Goal: Task Accomplishment & Management: Manage account settings

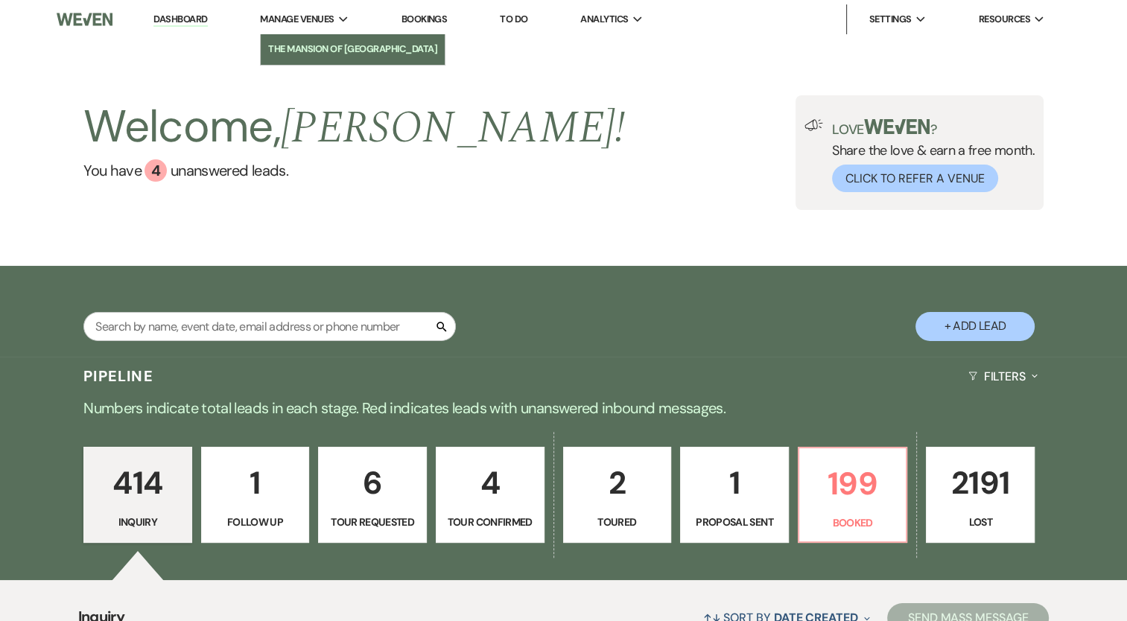
click at [325, 54] on li "The Mansion of [GEOGRAPHIC_DATA]" at bounding box center [352, 49] width 169 height 15
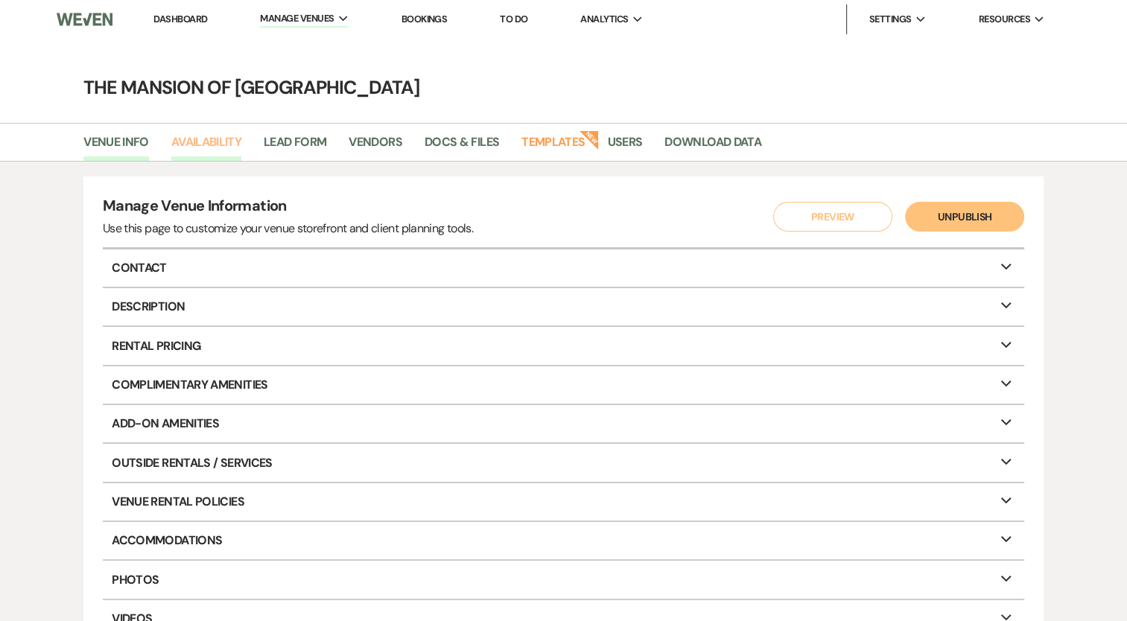
click at [223, 141] on link "Availability" at bounding box center [206, 147] width 70 height 28
select select "2"
select select "2026"
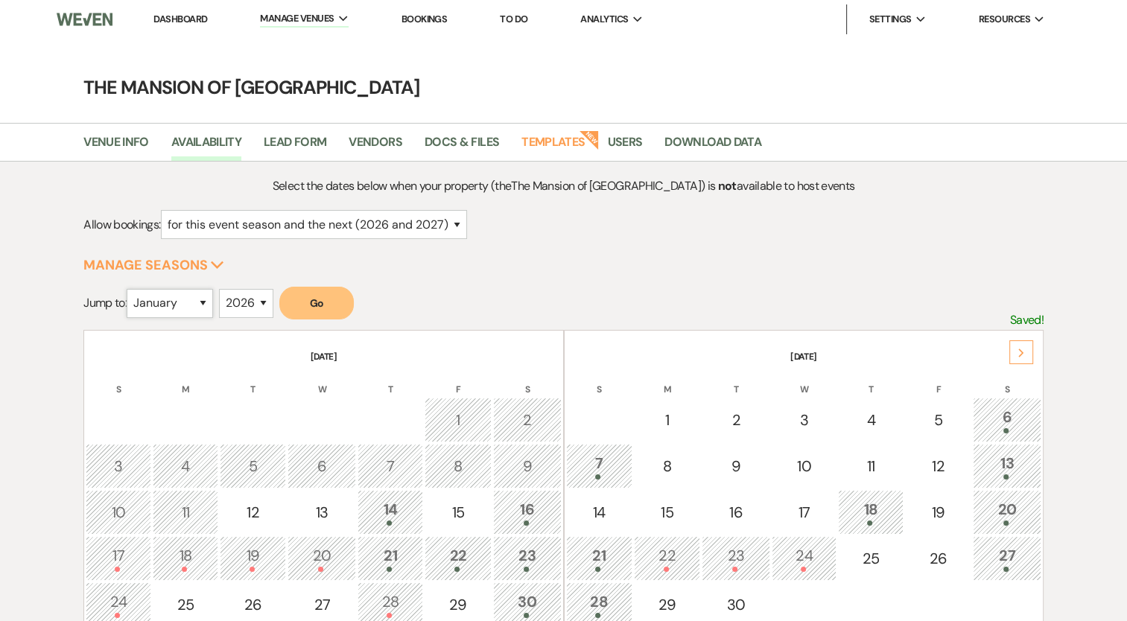
click at [149, 298] on select "January February March April May June July August September October November De…" at bounding box center [170, 303] width 86 height 29
select select "10"
click at [130, 289] on select "January February March April May June July August September October November De…" at bounding box center [170, 303] width 86 height 29
click at [321, 312] on button "Go" at bounding box center [316, 303] width 74 height 33
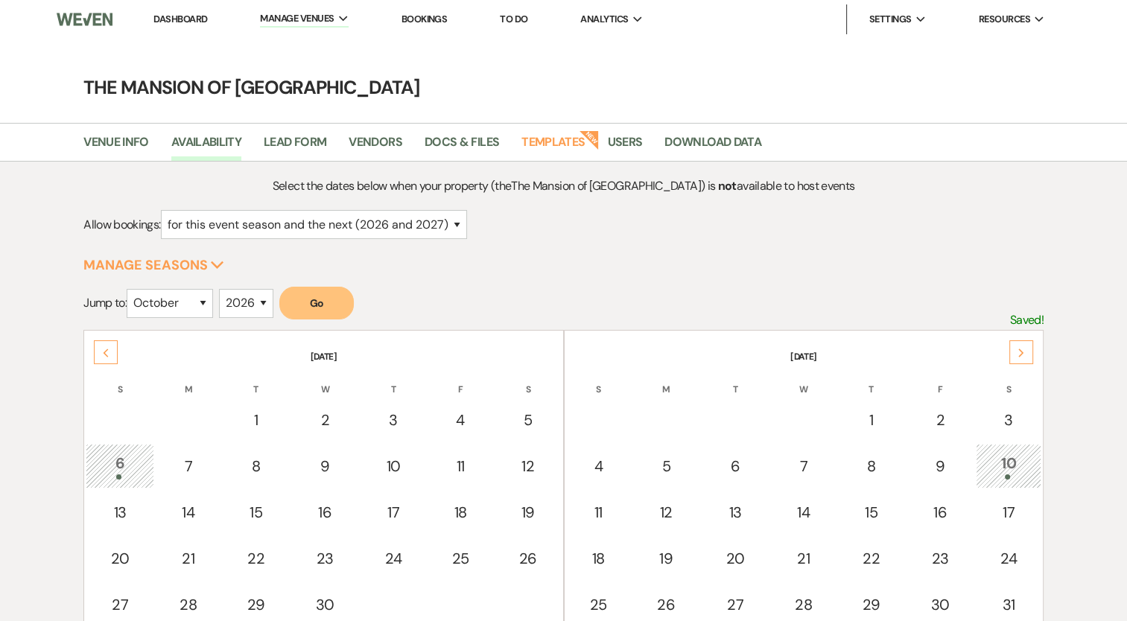
click at [1013, 458] on div "10" at bounding box center [1008, 466] width 49 height 28
click at [185, 18] on link "Dashboard" at bounding box center [180, 19] width 54 height 13
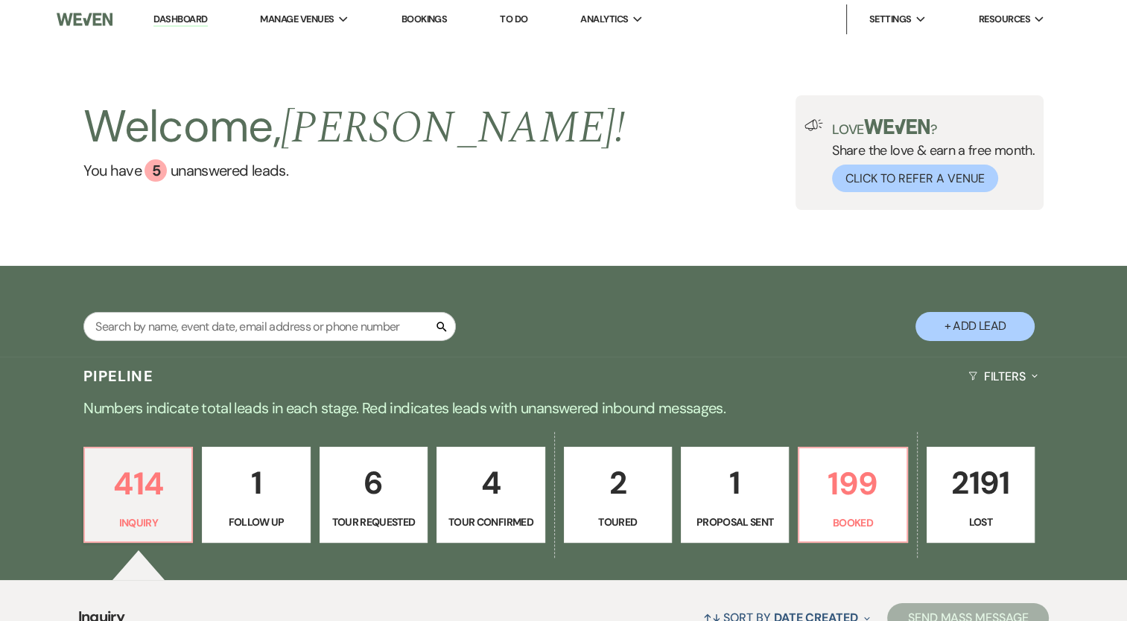
scroll to position [223, 0]
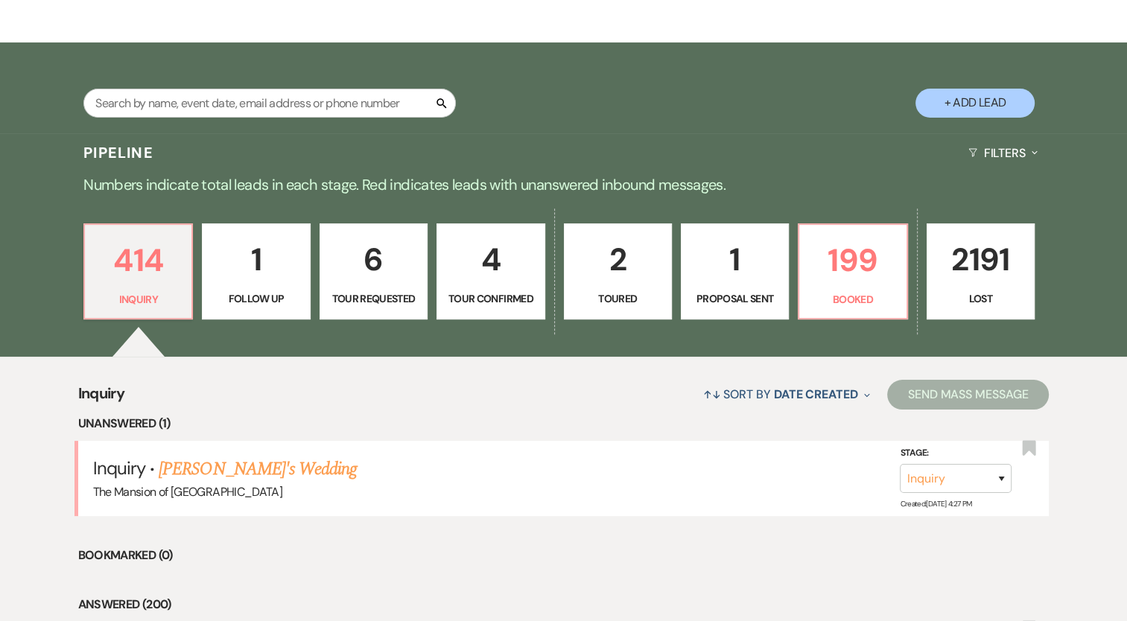
click at [466, 270] on p "4" at bounding box center [490, 260] width 89 height 50
select select "4"
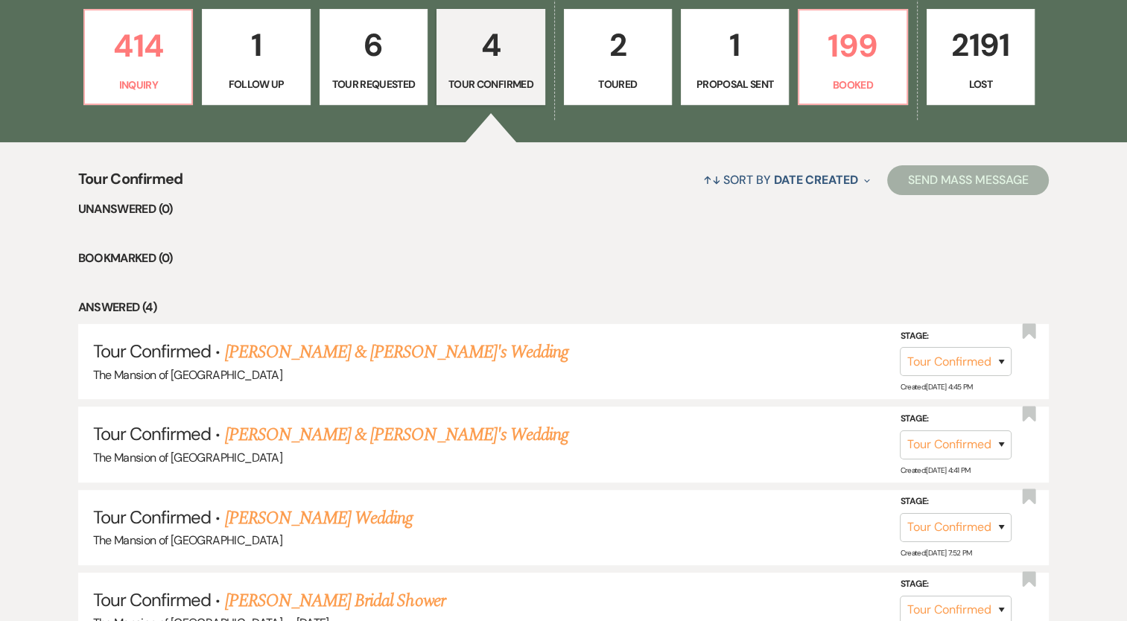
scroll to position [521, 0]
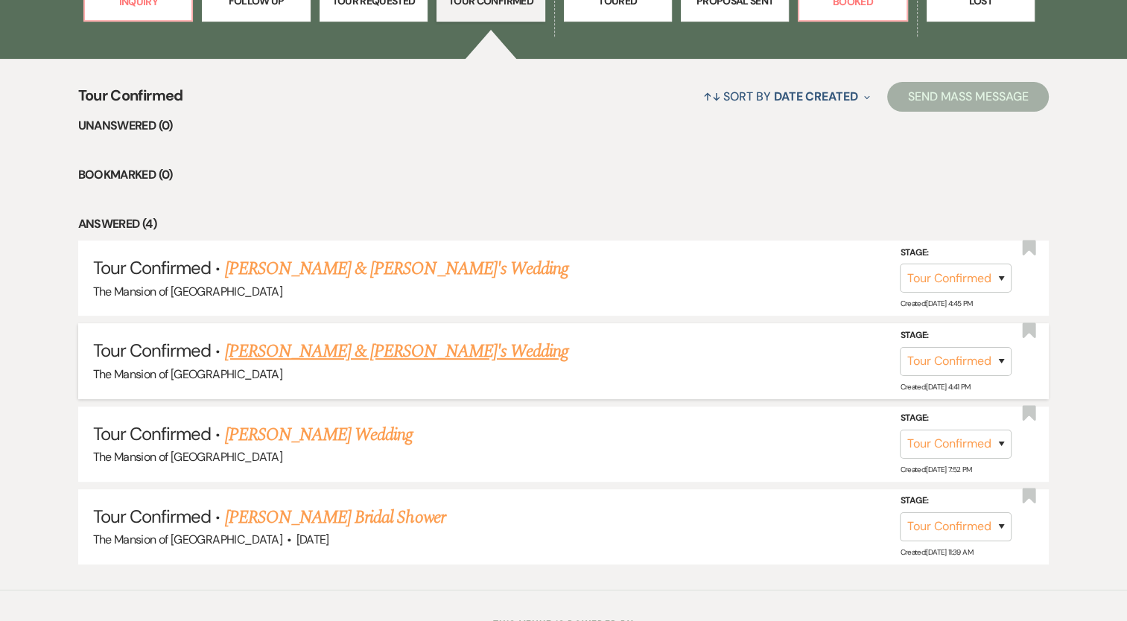
click at [421, 350] on link "[PERSON_NAME] & [PERSON_NAME]'s Wedding" at bounding box center [397, 351] width 344 height 27
select select "4"
select select "5"
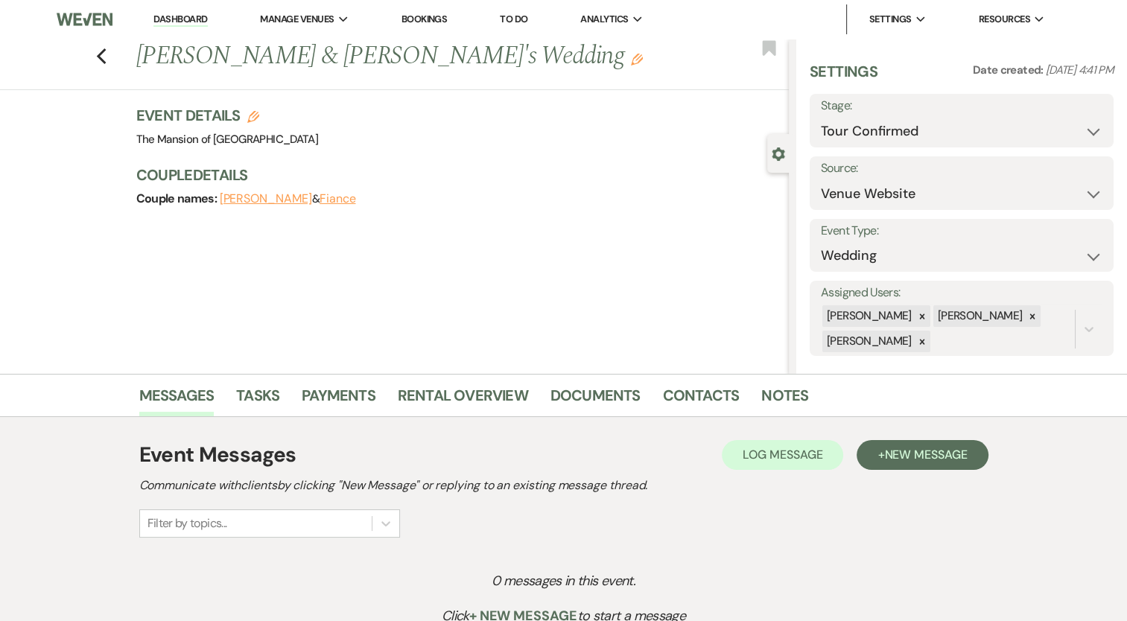
click at [262, 106] on h3 "Event Details Edit" at bounding box center [227, 115] width 182 height 21
click at [258, 127] on div "Event Details Edit Venue: [GEOGRAPHIC_DATA] of Saratoga Venue Address: [STREET_…" at bounding box center [227, 127] width 182 height 45
click at [259, 121] on icon "Edit" at bounding box center [253, 117] width 12 height 12
select select "542"
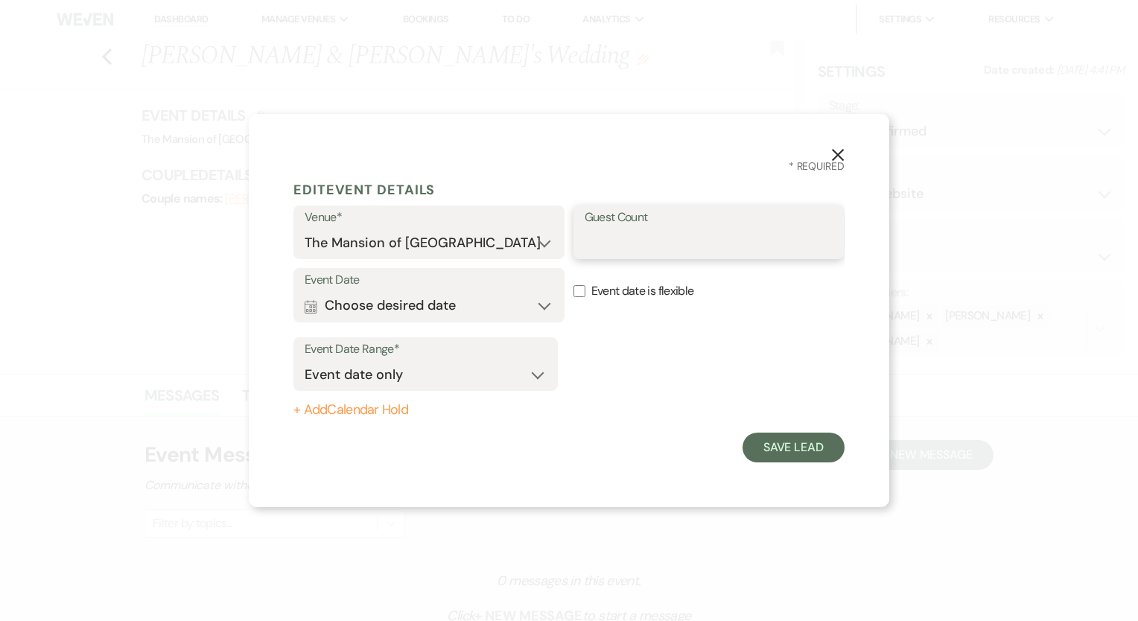
drag, startPoint x: 623, startPoint y: 247, endPoint x: 606, endPoint y: 249, distance: 16.5
click at [623, 246] on input "Guest Count" at bounding box center [709, 243] width 249 height 29
type input "130"
click at [404, 316] on button "Calendar Choose desired date Expand" at bounding box center [429, 306] width 249 height 30
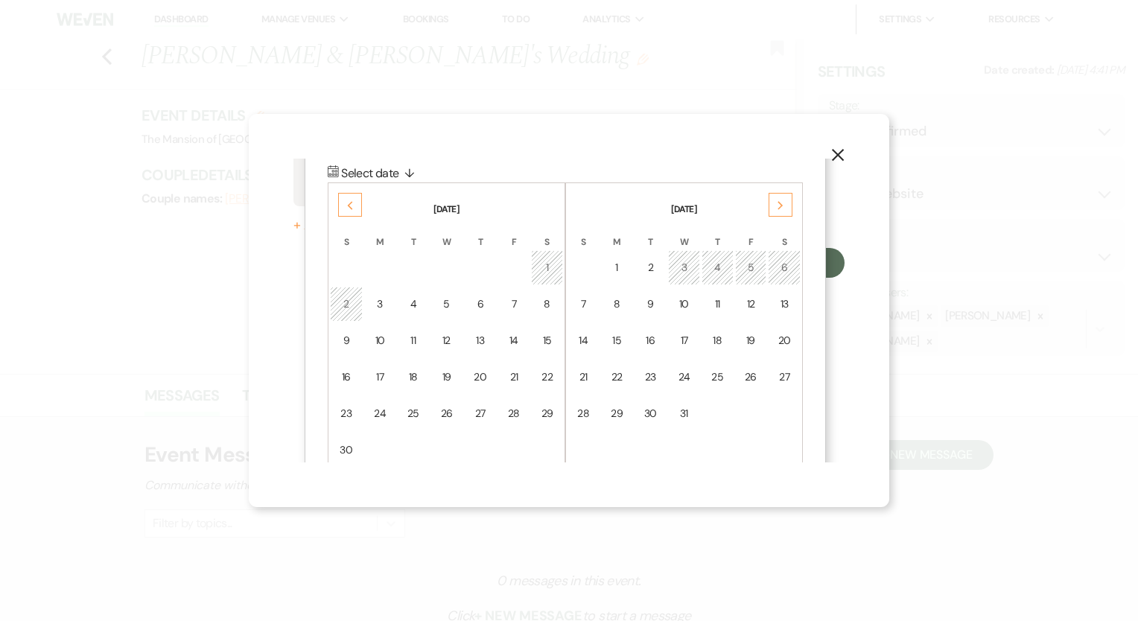
scroll to position [188, 0]
click at [780, 202] on use at bounding box center [779, 202] width 5 height 8
click at [780, 201] on icon "Next" at bounding box center [780, 201] width 7 height 9
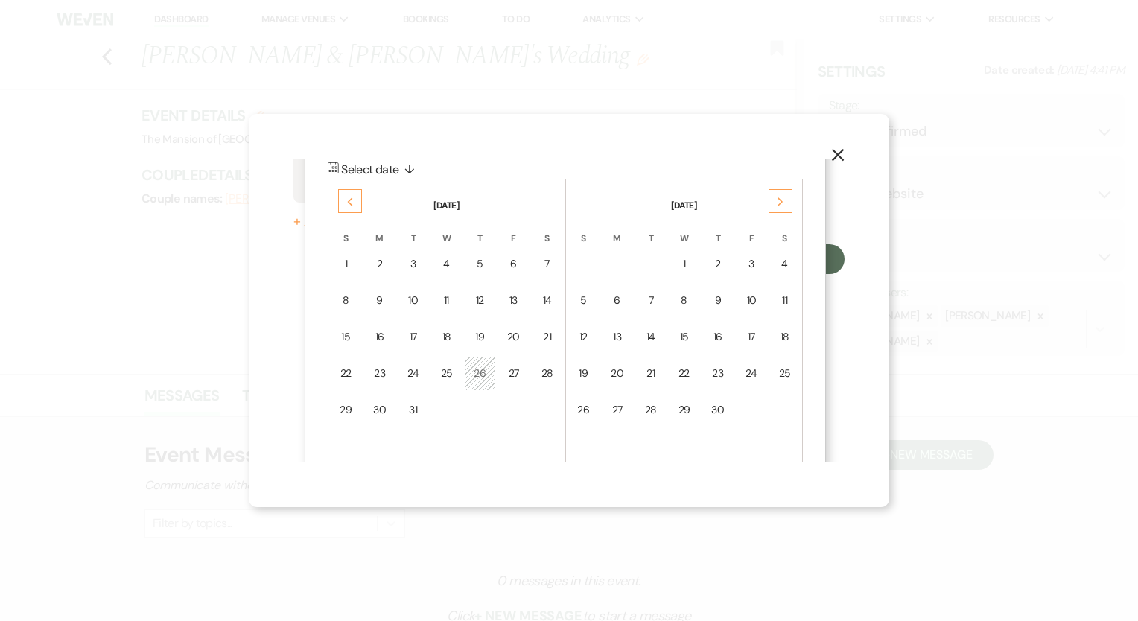
click at [780, 201] on icon "Next" at bounding box center [780, 201] width 7 height 9
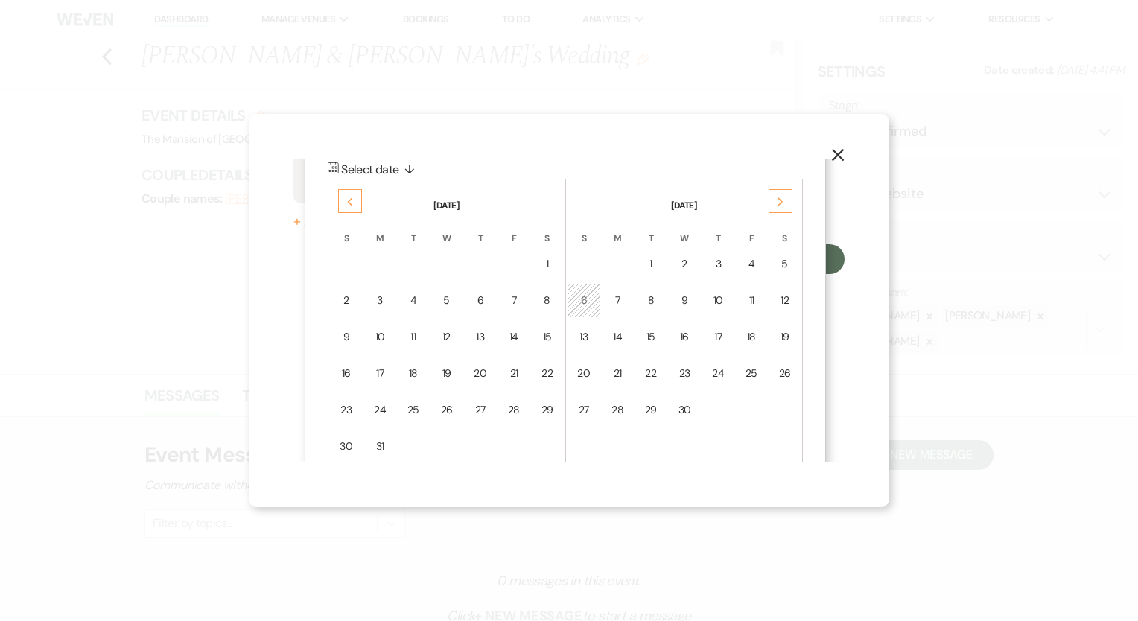
click at [780, 201] on icon "Next" at bounding box center [780, 201] width 7 height 9
click at [572, 340] on td "11" at bounding box center [583, 336] width 32 height 35
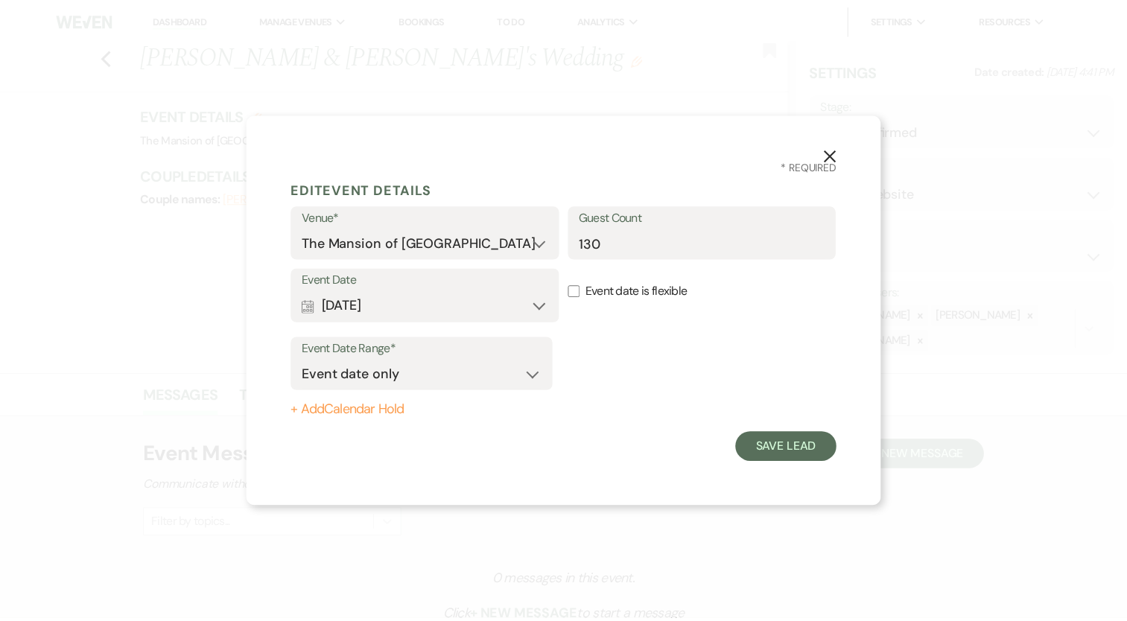
scroll to position [0, 0]
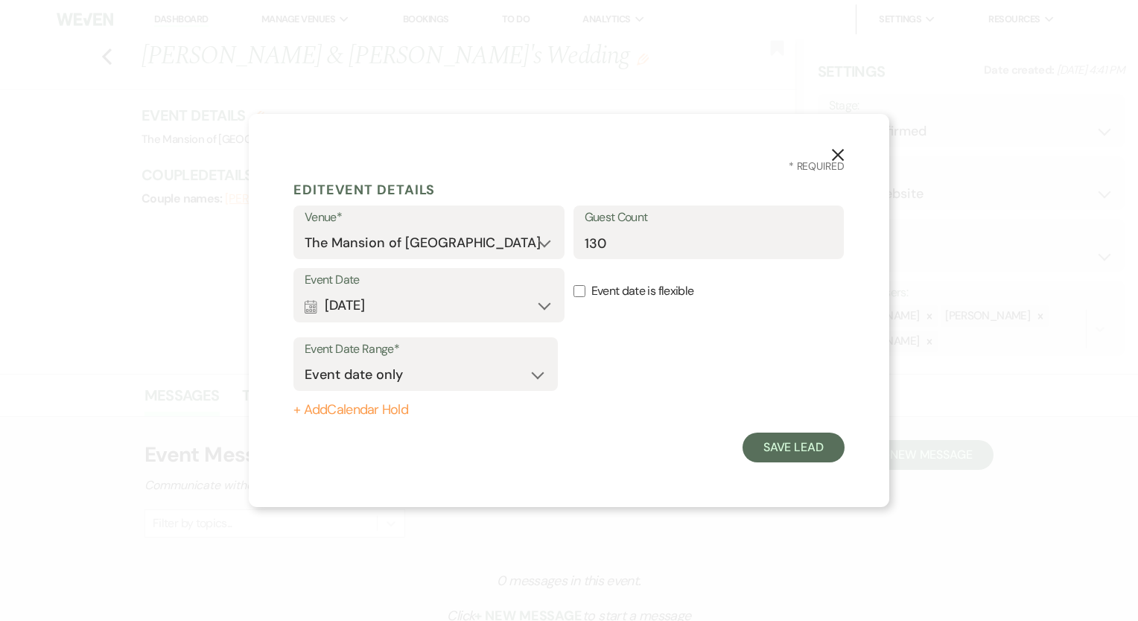
click at [368, 404] on button "+ Add Calendar Hold" at bounding box center [425, 410] width 264 height 15
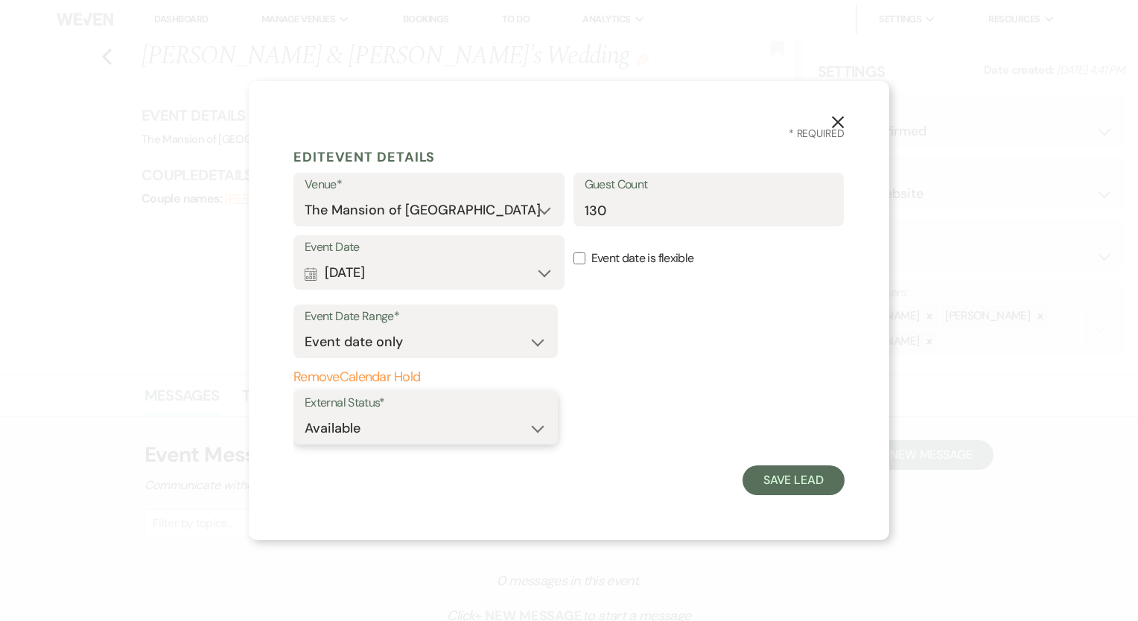
click at [410, 423] on select "Available Unavailable" at bounding box center [426, 428] width 242 height 29
select select "false"
click at [305, 414] on select "Available Unavailable" at bounding box center [426, 428] width 242 height 29
click at [796, 470] on button "Save Lead" at bounding box center [793, 480] width 102 height 30
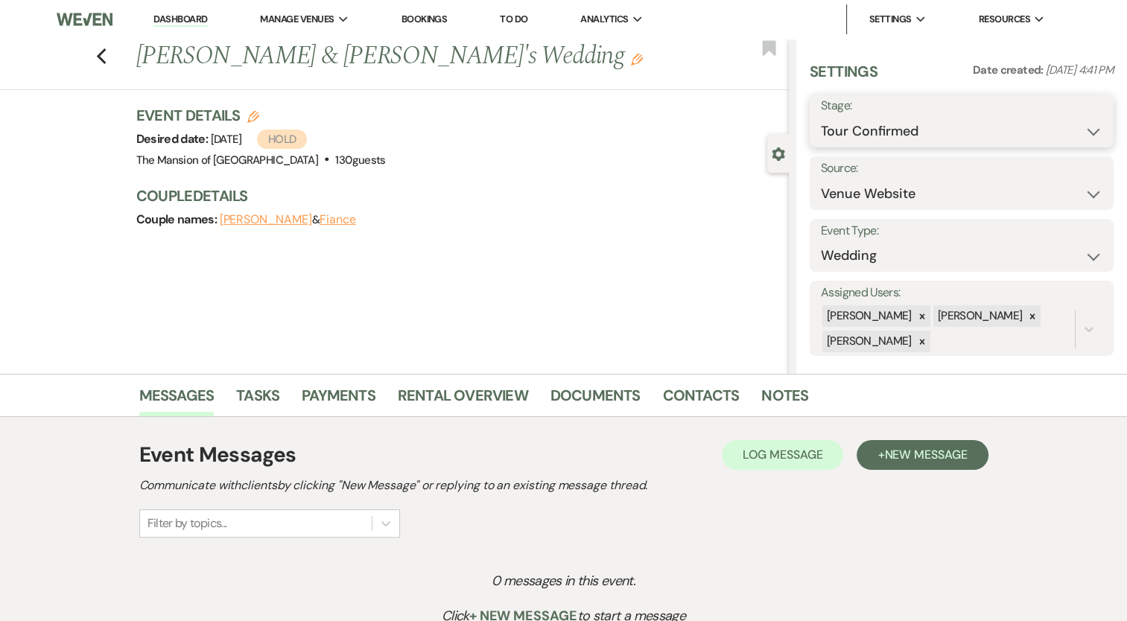
click at [878, 135] on select "Inquiry Follow Up Tour Requested Tour Confirmed Toured Proposal Sent Booked Lost" at bounding box center [961, 131] width 281 height 29
select select "5"
click at [821, 117] on select "Inquiry Follow Up Tour Requested Tour Confirmed Toured Proposal Sent Booked Lost" at bounding box center [961, 131] width 281 height 29
click at [858, 138] on select "Inquiry Follow Up Tour Requested Tour Confirmed Toured Proposal Sent Booked Lost" at bounding box center [926, 131] width 211 height 29
click at [821, 117] on select "Inquiry Follow Up Tour Requested Tour Confirmed Toured Proposal Sent Booked Lost" at bounding box center [926, 131] width 211 height 29
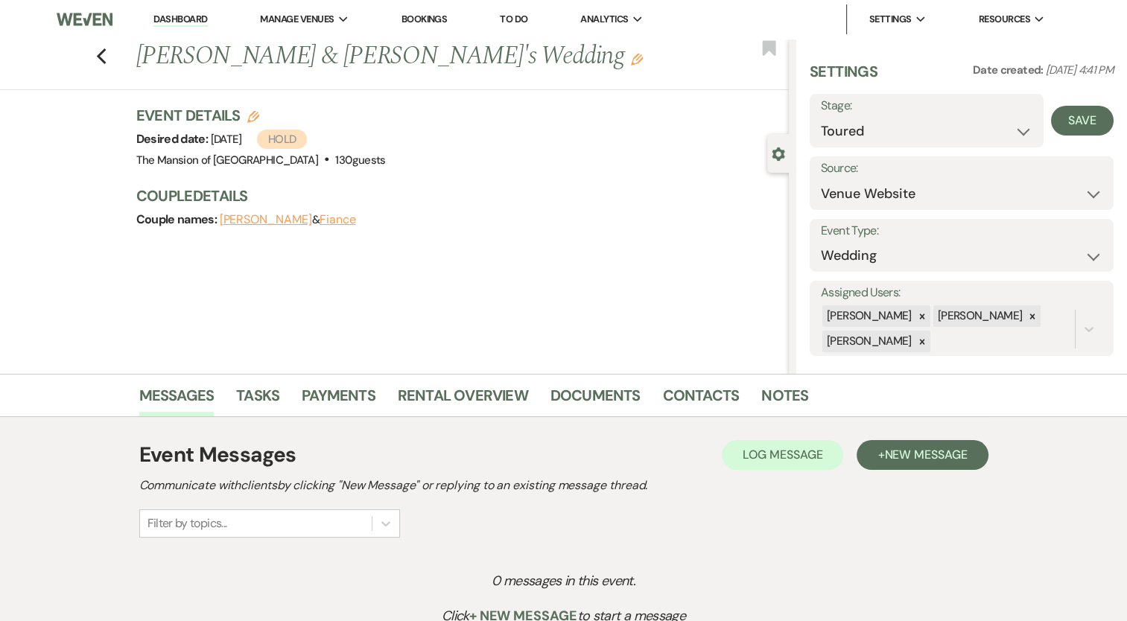
click at [1065, 104] on div "Save" at bounding box center [1078, 121] width 70 height 54
click at [1066, 112] on button "Save" at bounding box center [1082, 121] width 63 height 30
click at [107, 55] on icon "Previous" at bounding box center [101, 57] width 11 height 18
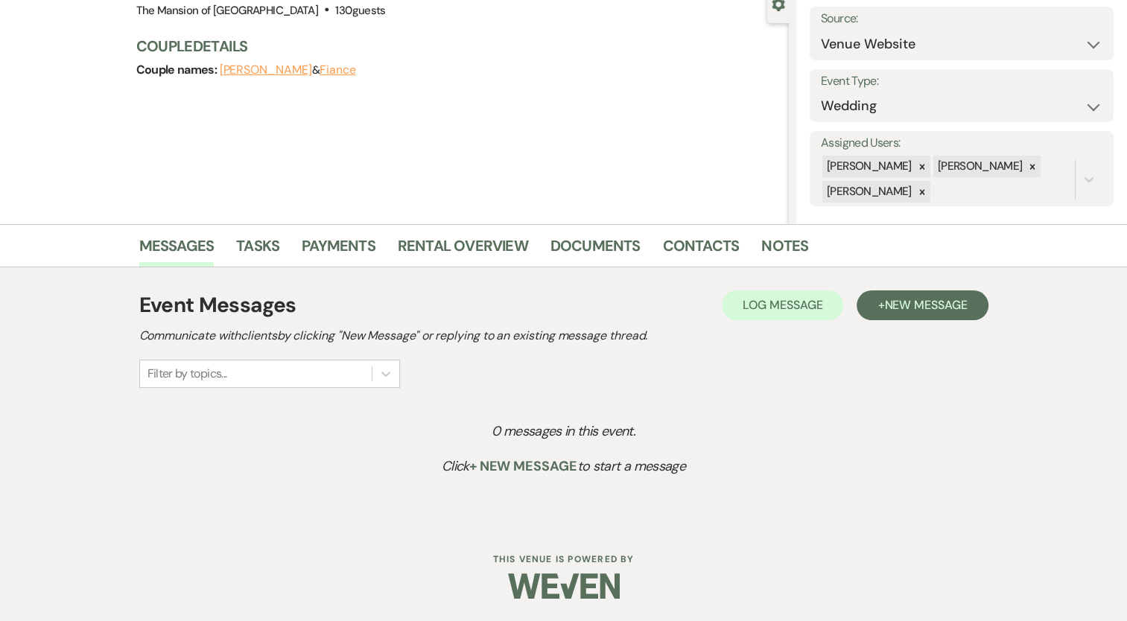
select select "4"
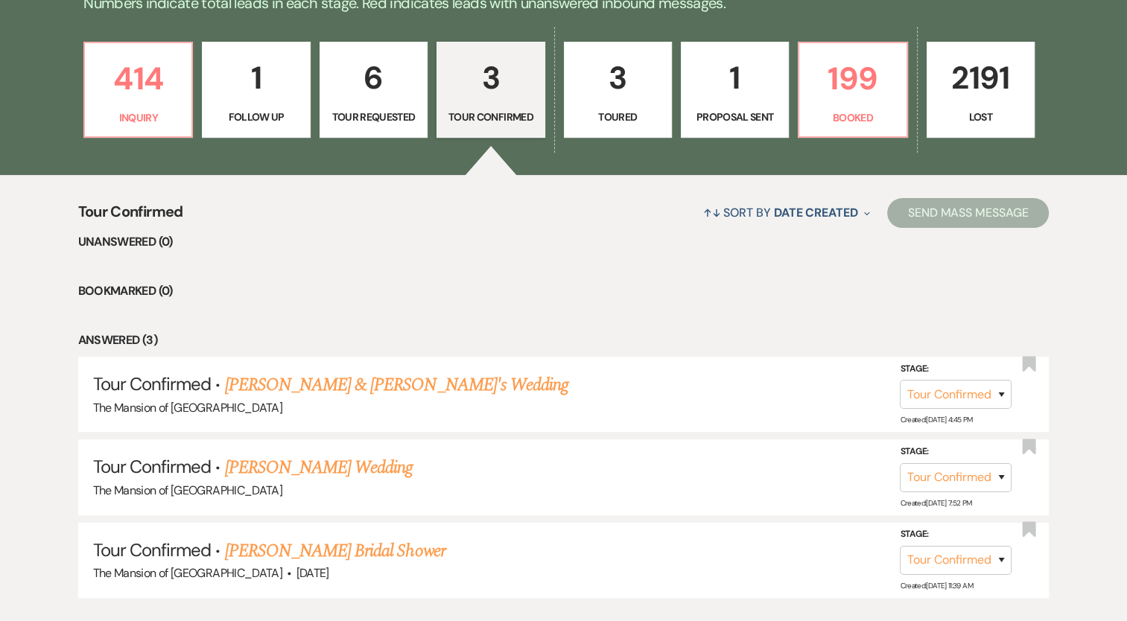
scroll to position [276, 0]
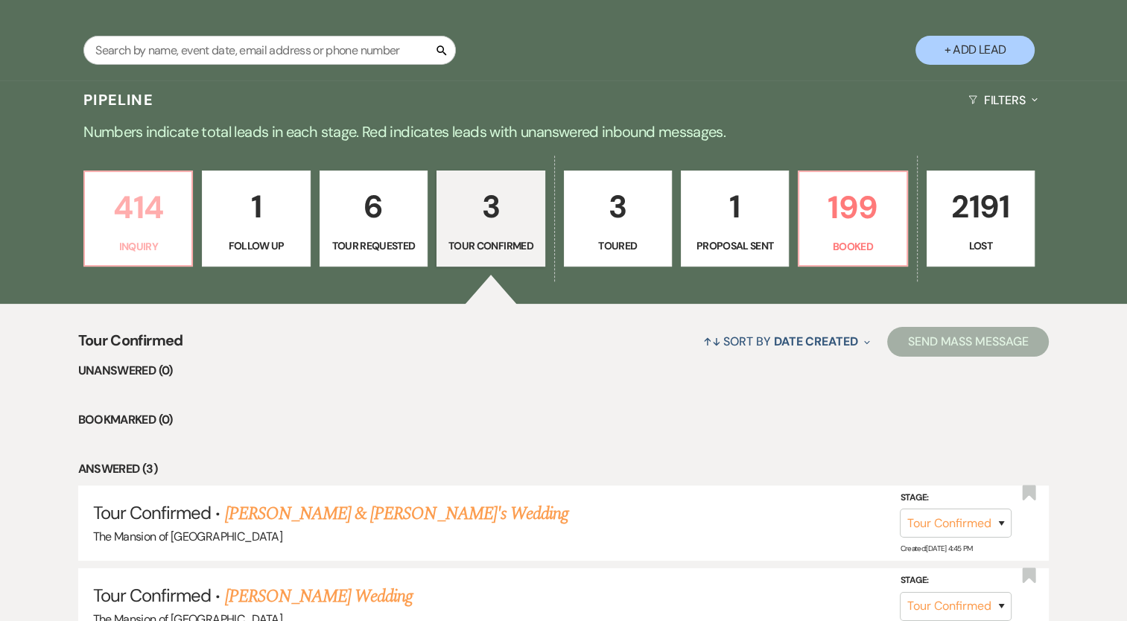
click at [158, 195] on p "414" at bounding box center [138, 207] width 89 height 50
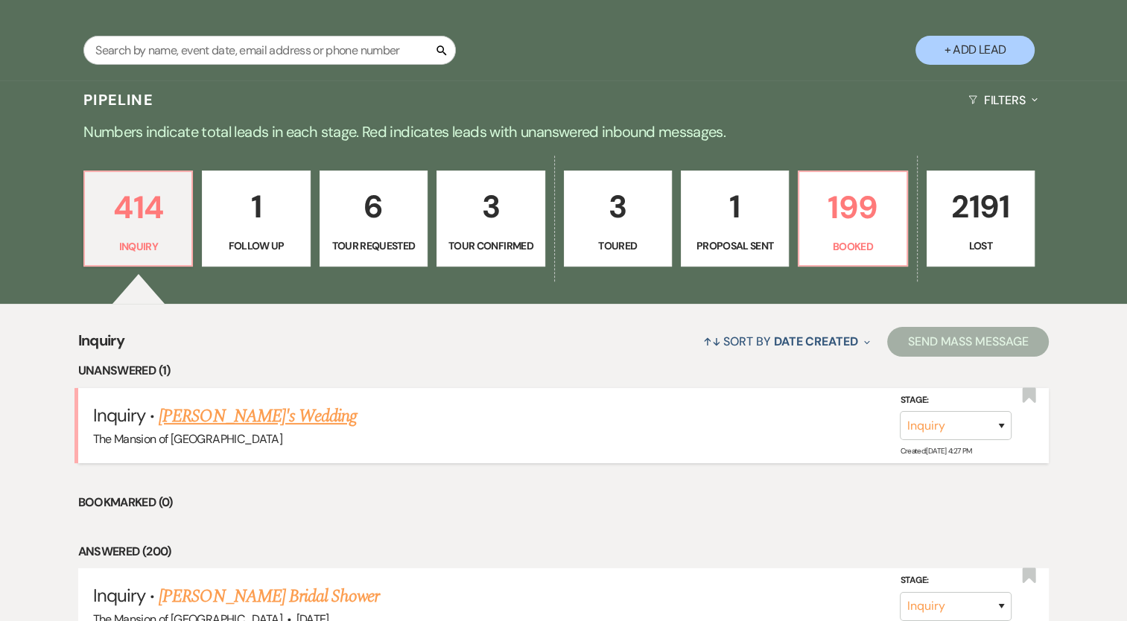
click at [270, 414] on link "[PERSON_NAME]'s Wedding" at bounding box center [258, 416] width 198 height 27
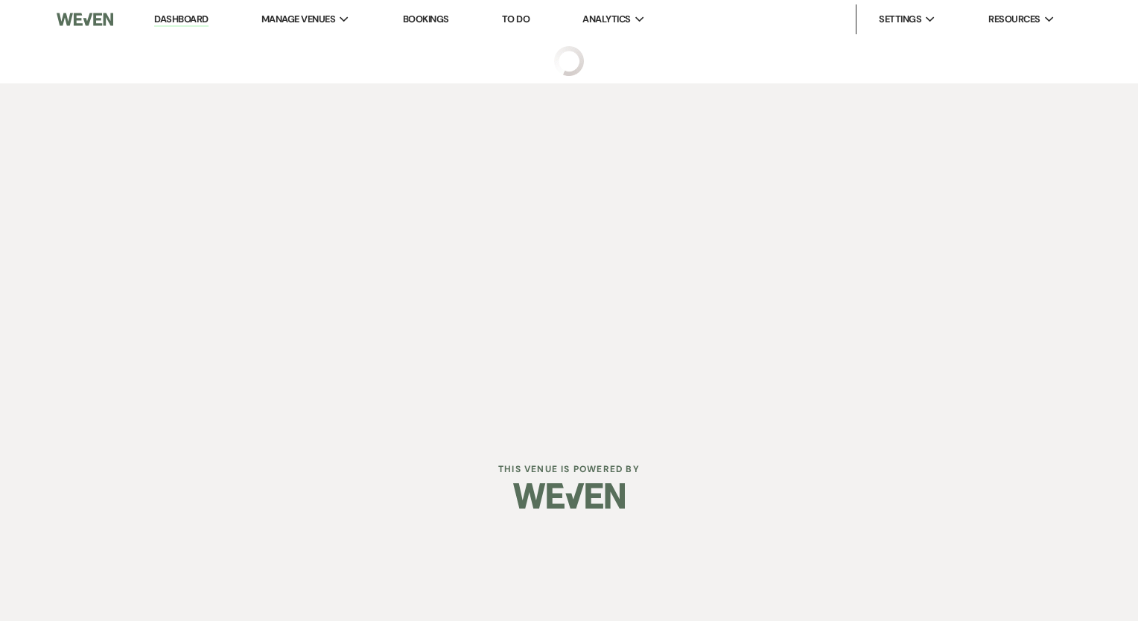
select select "5"
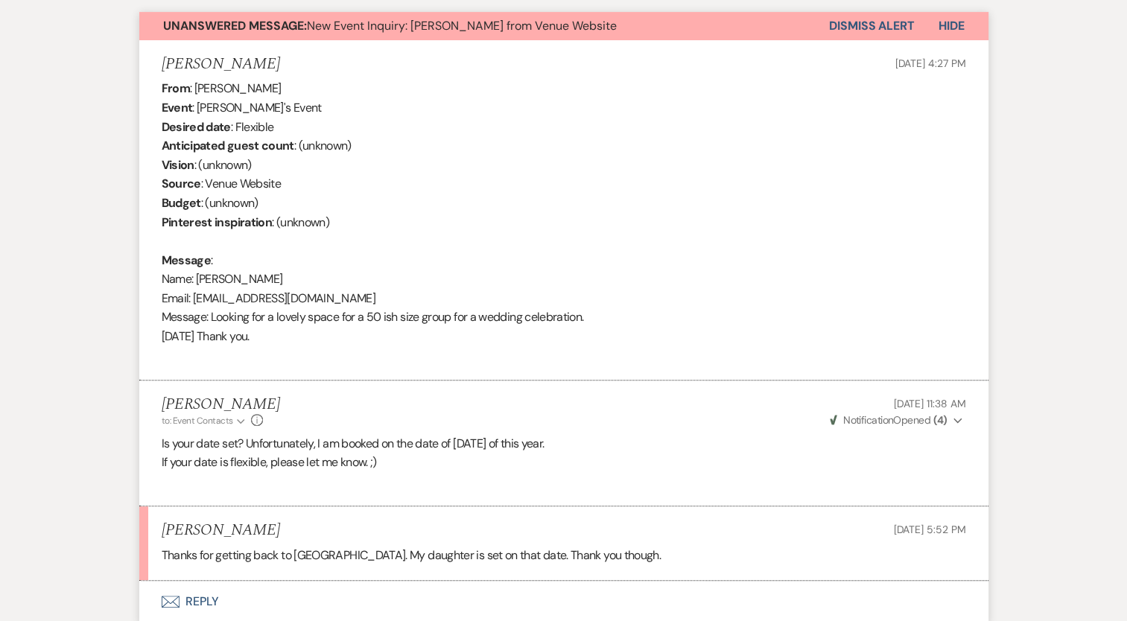
scroll to position [661, 0]
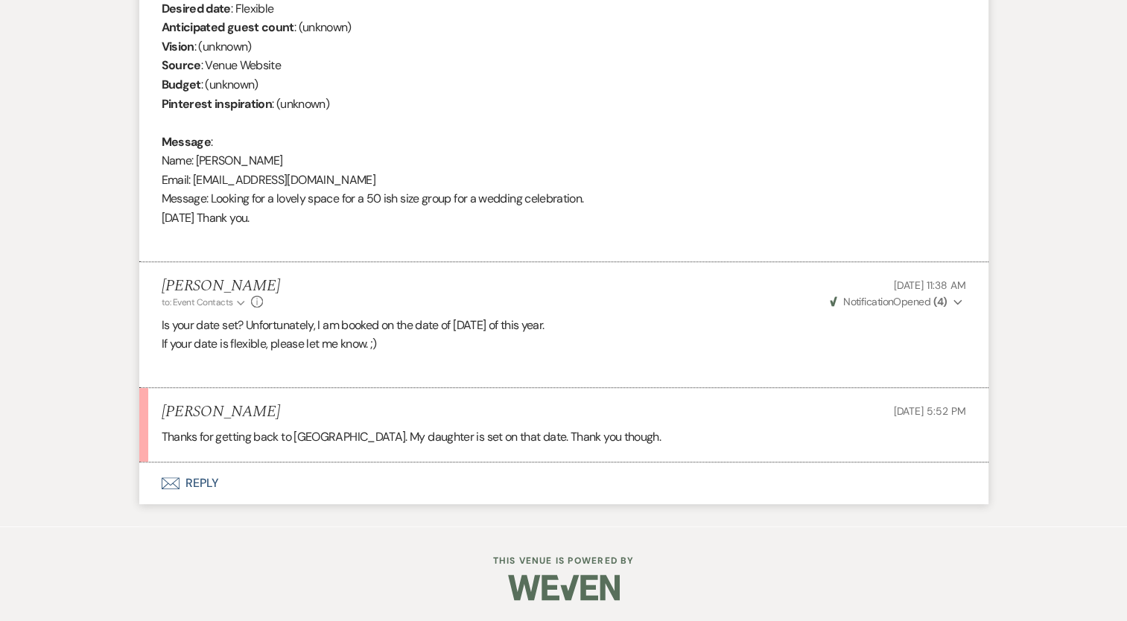
click at [203, 484] on button "Envelope Reply" at bounding box center [563, 483] width 849 height 42
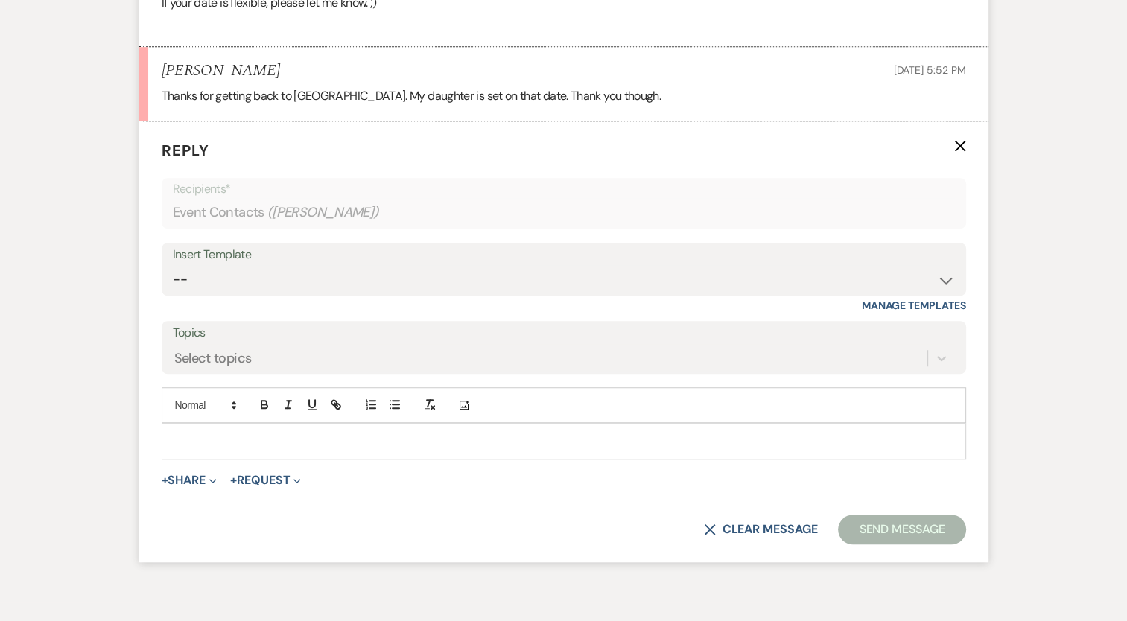
scroll to position [1031, 0]
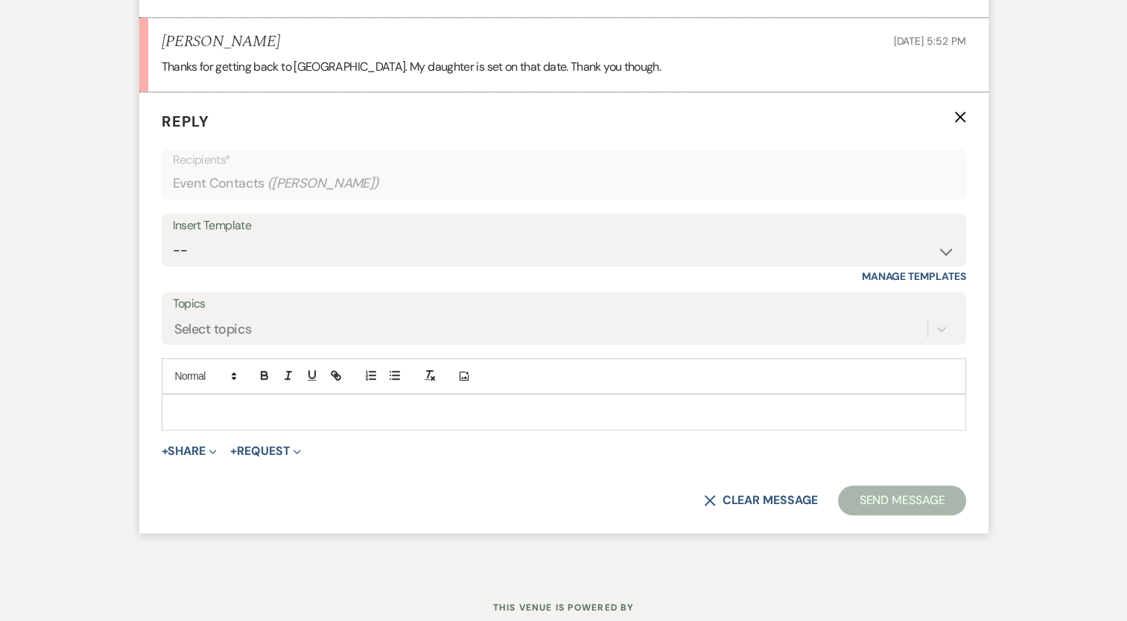
click at [228, 424] on div at bounding box center [563, 412] width 803 height 34
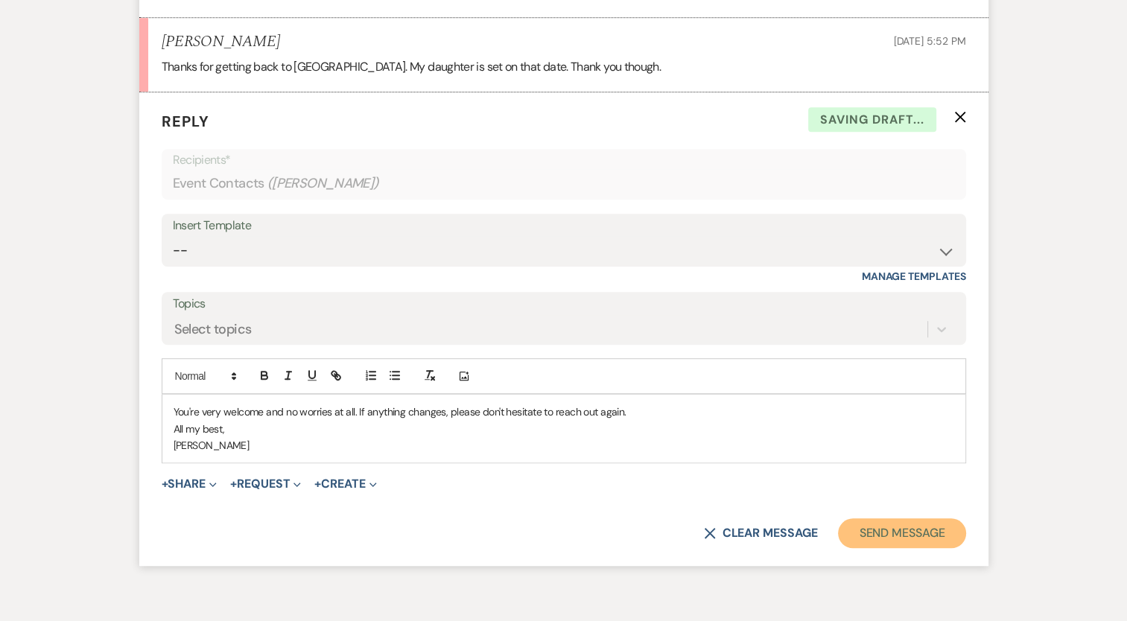
click at [879, 526] on button "Send Message" at bounding box center [901, 533] width 127 height 30
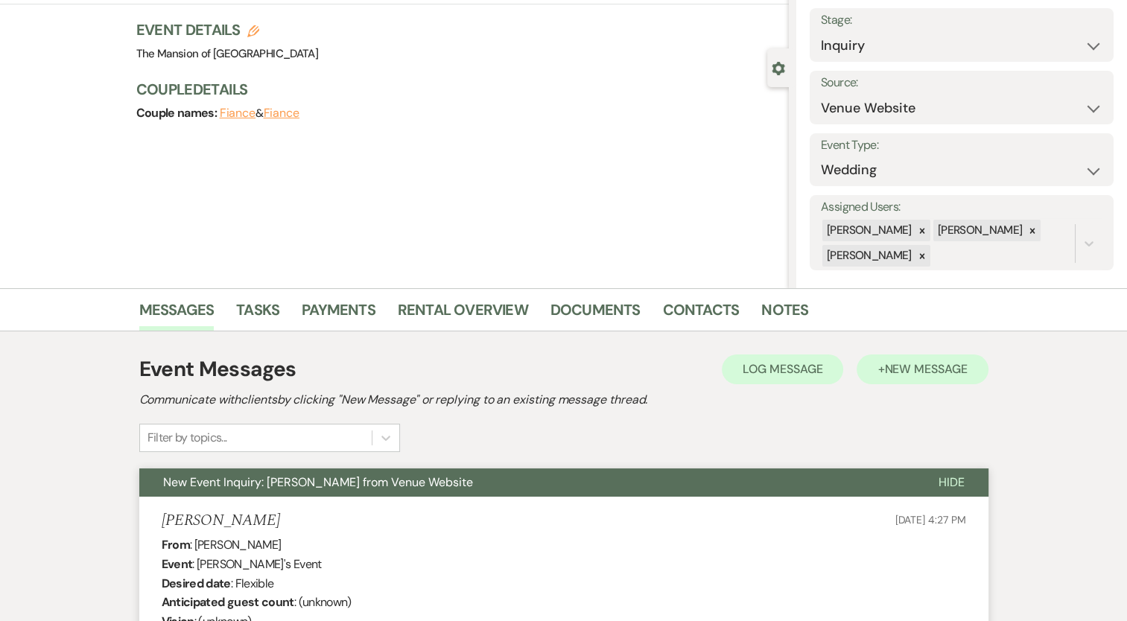
scroll to position [0, 0]
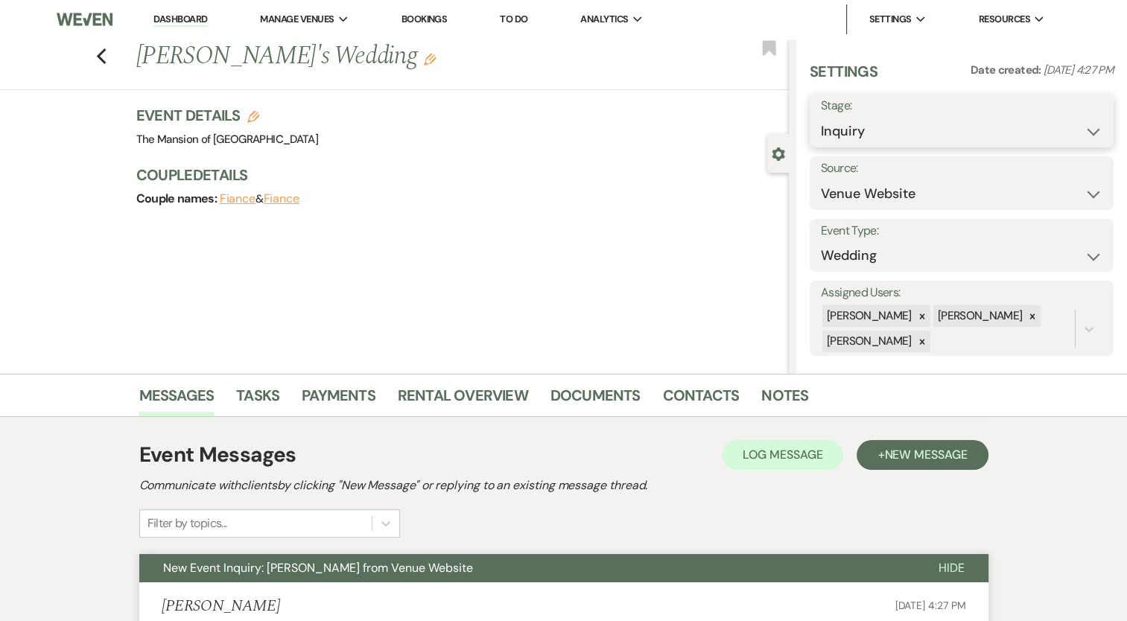
click at [912, 144] on select "Inquiry Follow Up Tour Requested Tour Confirmed Toured Proposal Sent Booked Lost" at bounding box center [961, 131] width 281 height 29
click at [860, 136] on select "Inquiry Follow Up Tour Requested Tour Confirmed Toured Proposal Sent Booked Lost" at bounding box center [961, 131] width 281 height 29
click at [993, 147] on div "Settings Date created: [DATE] 4:27 PM Stage: Inquiry Follow Up Tour Requested T…" at bounding box center [961, 208] width 304 height 295
click at [978, 135] on select "Inquiry Follow Up Tour Requested Tour Confirmed Toured Proposal Sent Booked Lost" at bounding box center [961, 131] width 281 height 29
click at [947, 140] on select "Inquiry Follow Up Tour Requested Tour Confirmed Toured Proposal Sent Booked Lost" at bounding box center [961, 131] width 281 height 29
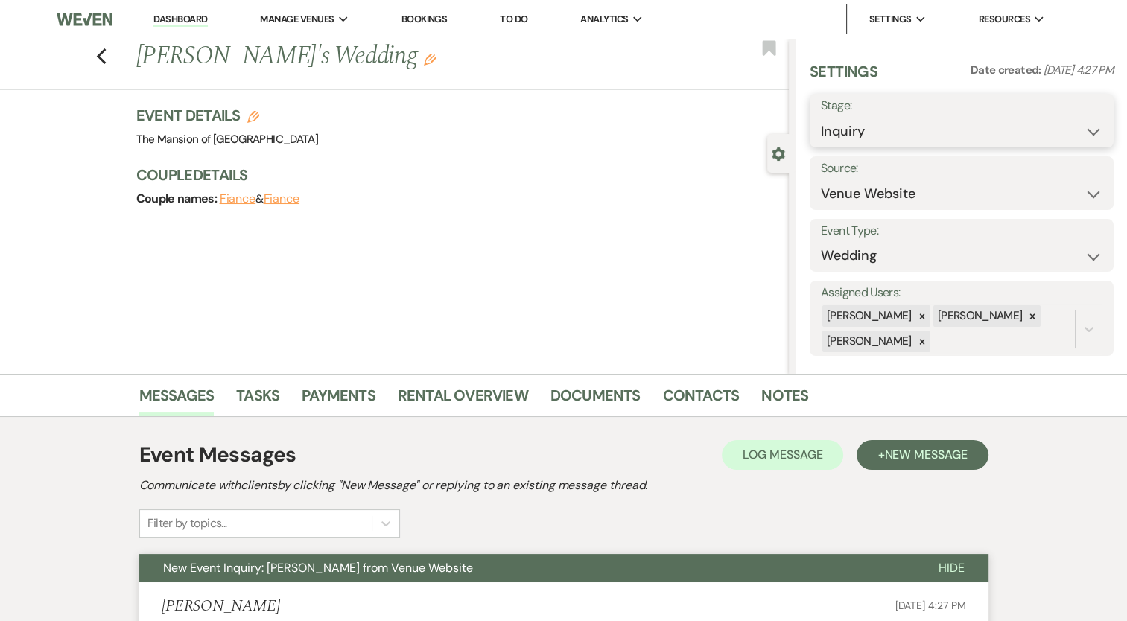
click at [1012, 127] on select "Inquiry Follow Up Tour Requested Tour Confirmed Toured Proposal Sent Booked Lost" at bounding box center [961, 131] width 281 height 29
click at [1075, 136] on select "Inquiry Follow Up Tour Requested Tour Confirmed Toured Proposal Sent Booked Lost" at bounding box center [961, 131] width 281 height 29
click at [541, 215] on div "Event Details Edit Venue: [GEOGRAPHIC_DATA] of Saratoga Venue Address: [STREET_…" at bounding box center [462, 164] width 653 height 119
click at [882, 132] on select "Inquiry Follow Up Tour Requested Tour Confirmed Toured Proposal Sent Booked Lost" at bounding box center [961, 131] width 281 height 29
select select "8"
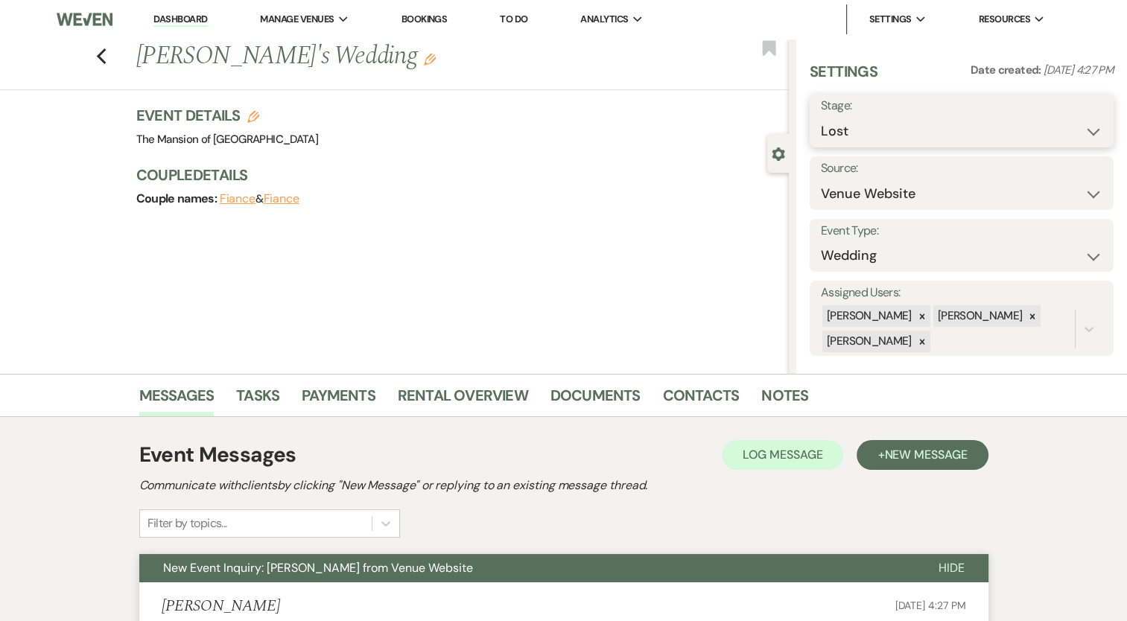
click at [821, 117] on select "Inquiry Follow Up Tour Requested Tour Confirmed Toured Proposal Sent Booked Lost" at bounding box center [961, 131] width 281 height 29
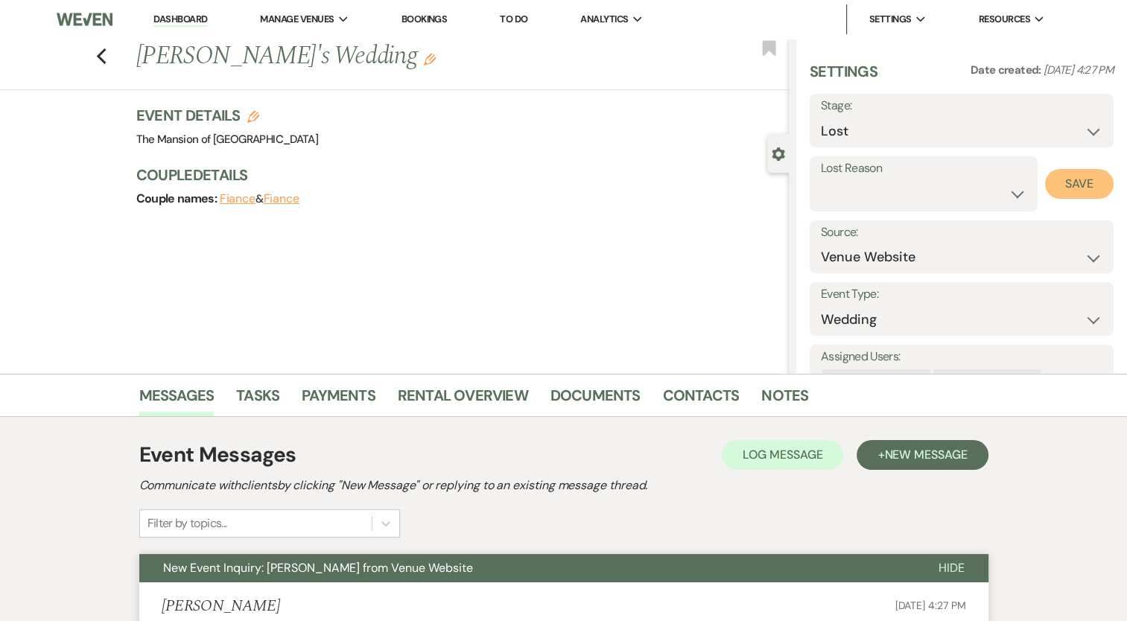
click at [1055, 184] on button "Save" at bounding box center [1079, 184] width 69 height 30
click at [173, 14] on link "Dashboard" at bounding box center [180, 20] width 54 height 14
select select "8"
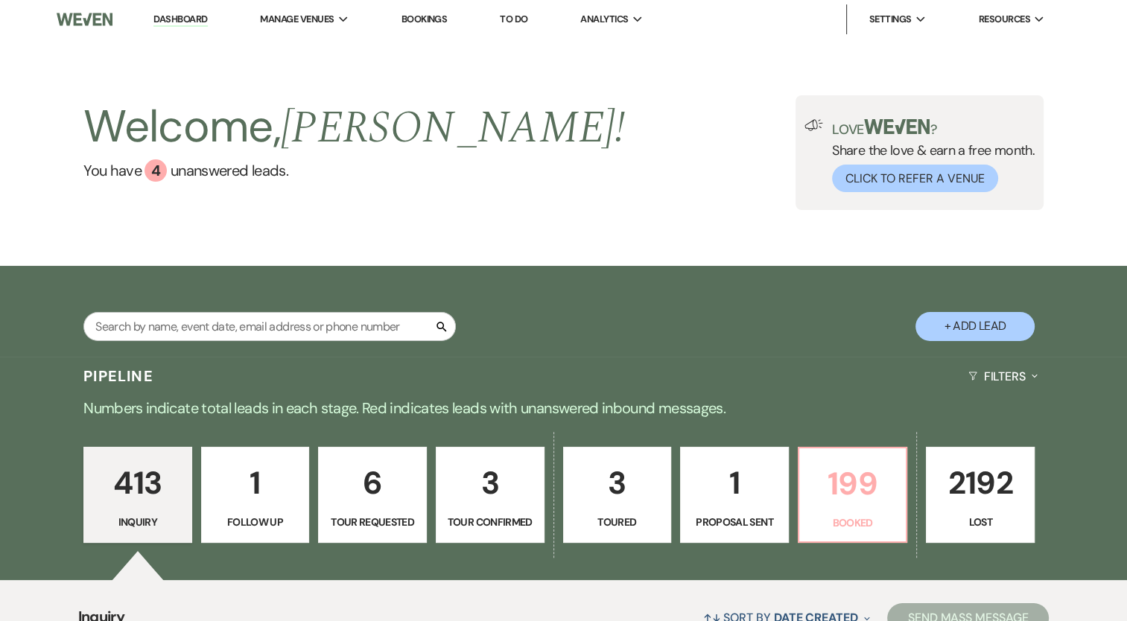
click at [865, 503] on p "199" at bounding box center [852, 484] width 89 height 50
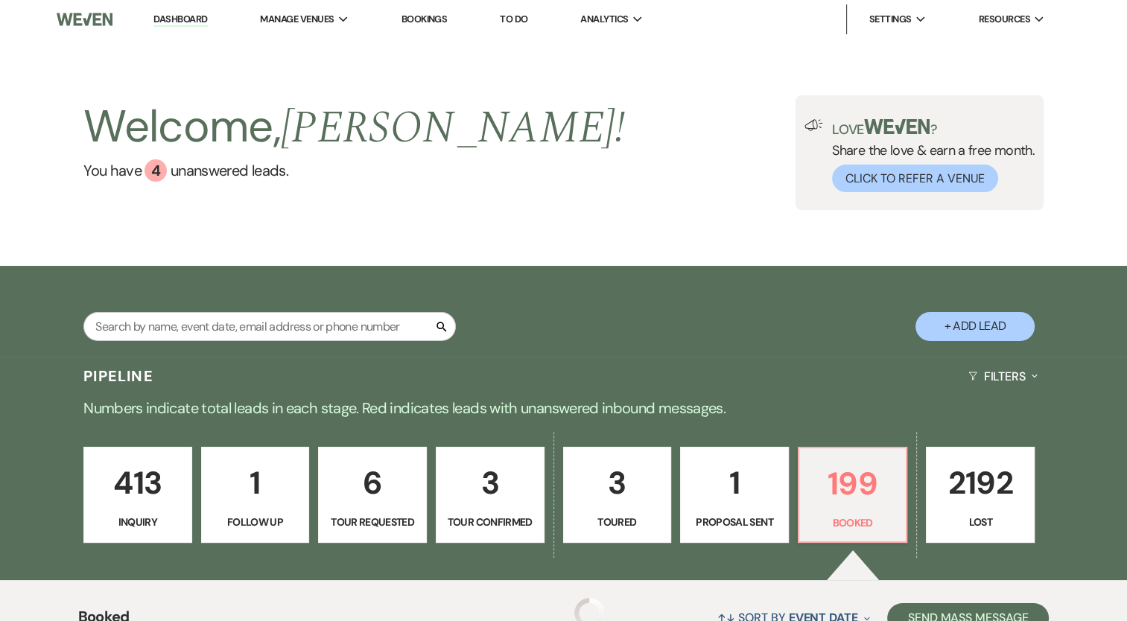
scroll to position [372, 0]
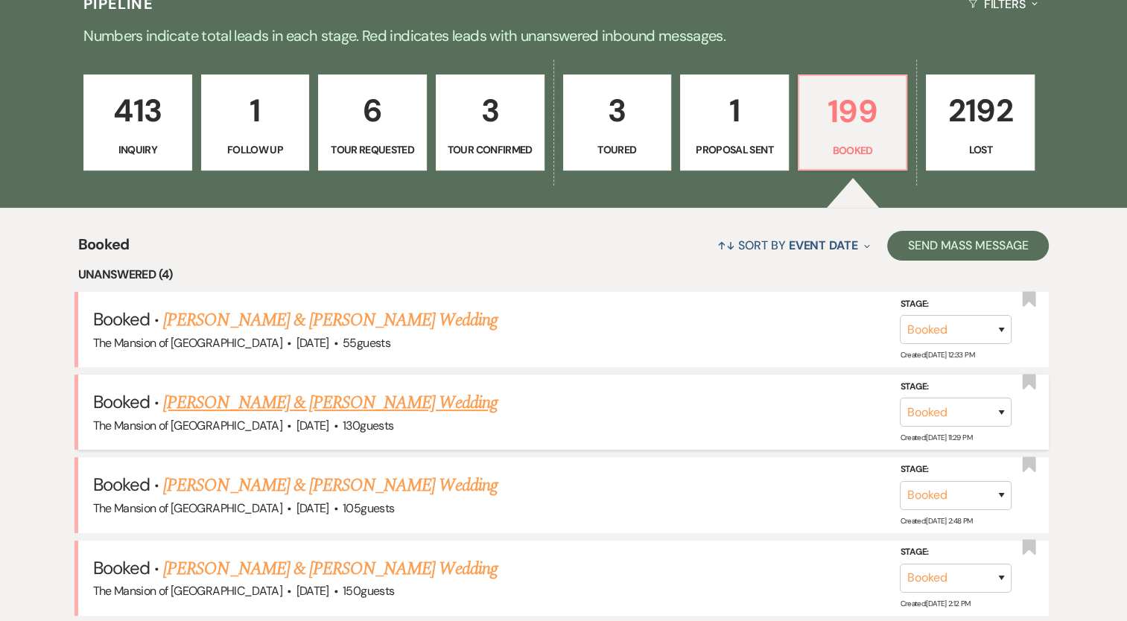
click at [357, 391] on link "[PERSON_NAME] & [PERSON_NAME] Wedding" at bounding box center [330, 402] width 334 height 27
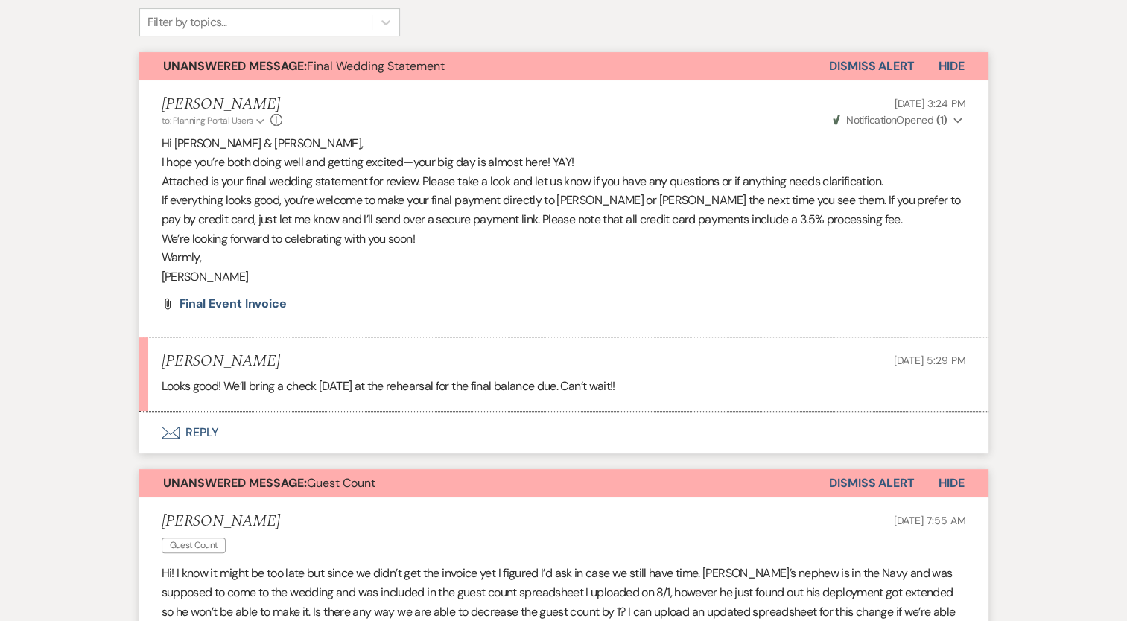
click at [862, 64] on button "Dismiss Alert" at bounding box center [872, 66] width 86 height 28
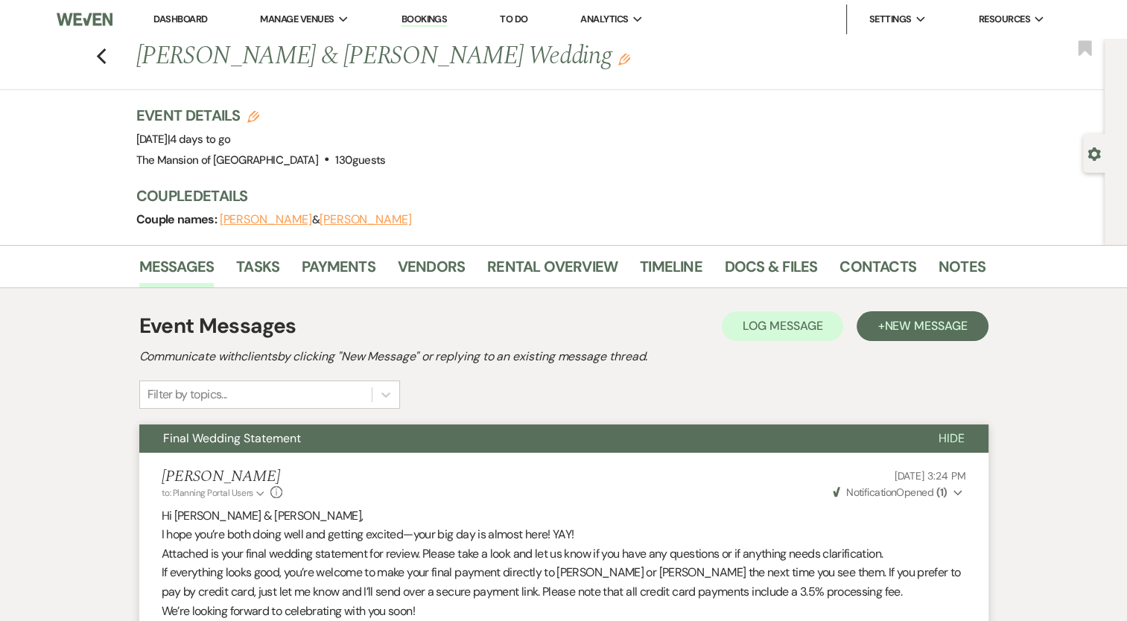
click at [165, 19] on link "Dashboard" at bounding box center [180, 19] width 54 height 13
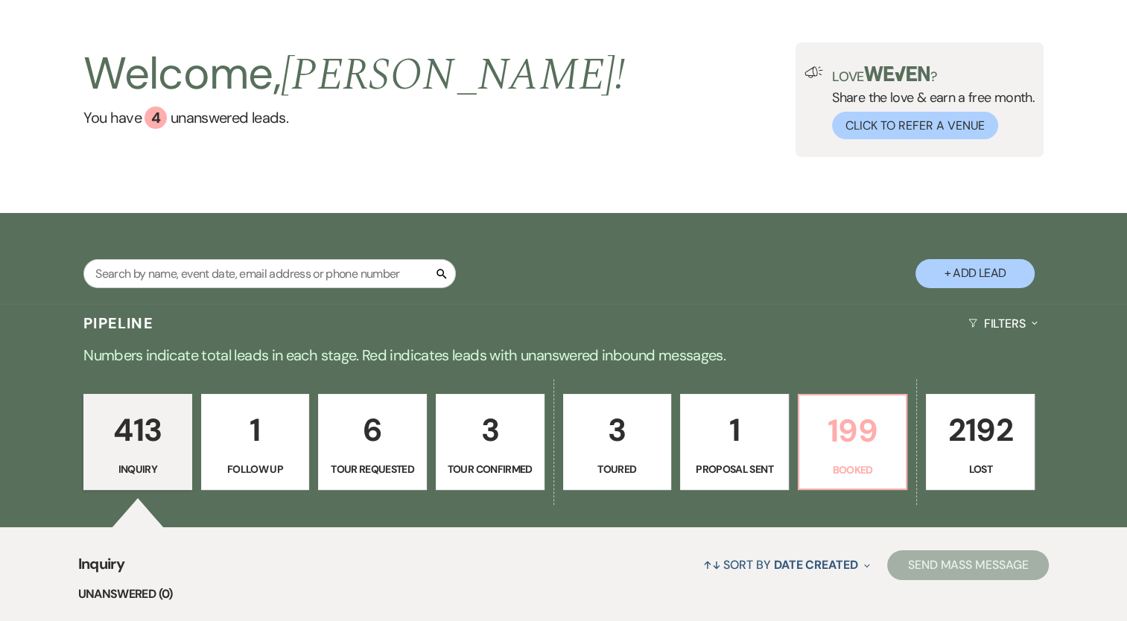
scroll to position [223, 0]
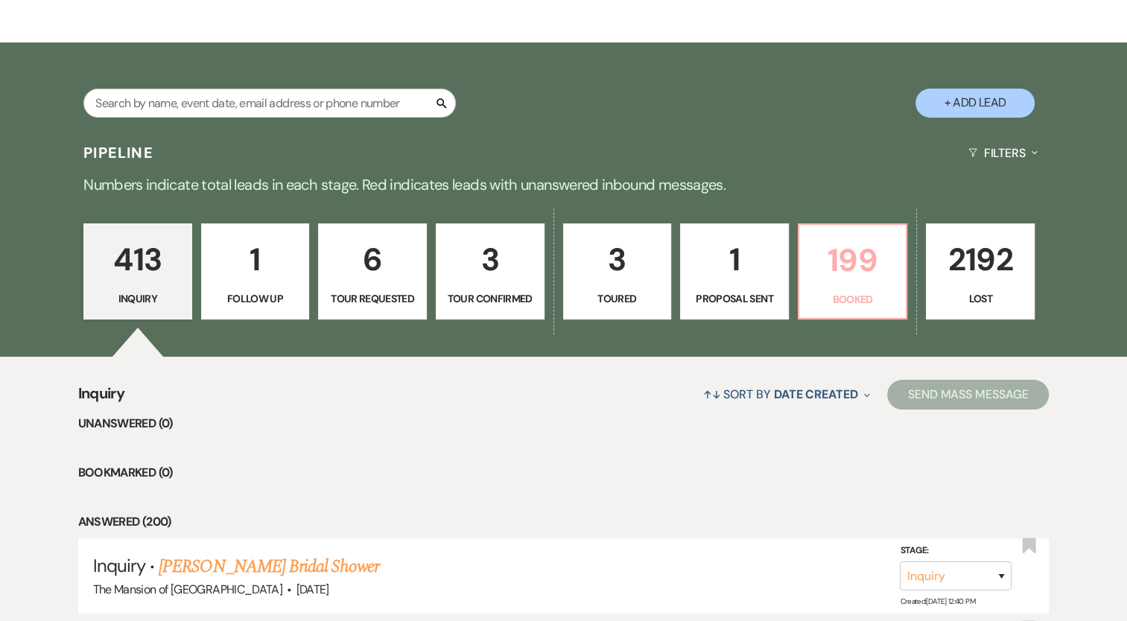
click at [844, 279] on p "199" at bounding box center [852, 260] width 89 height 50
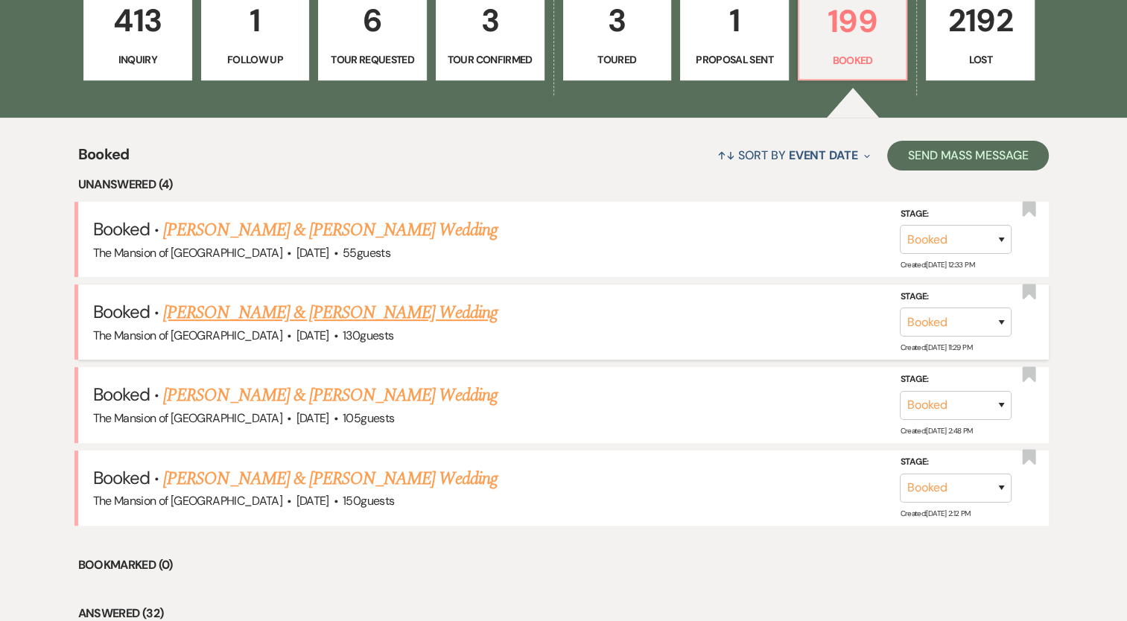
scroll to position [447, 0]
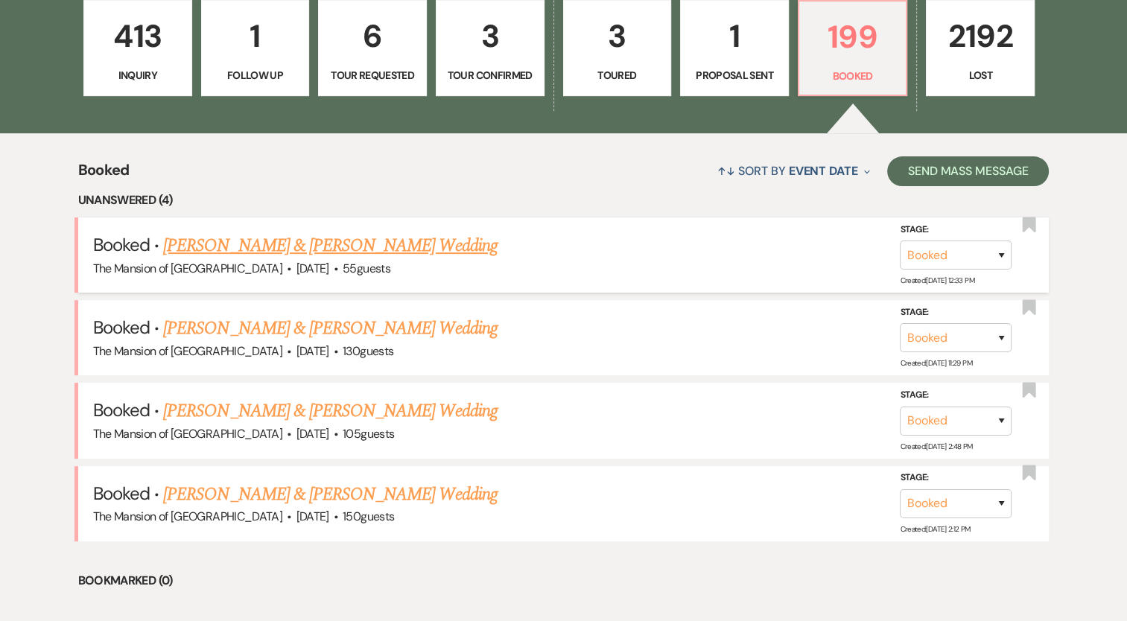
click at [327, 240] on link "[PERSON_NAME] & [PERSON_NAME] Wedding" at bounding box center [330, 245] width 334 height 27
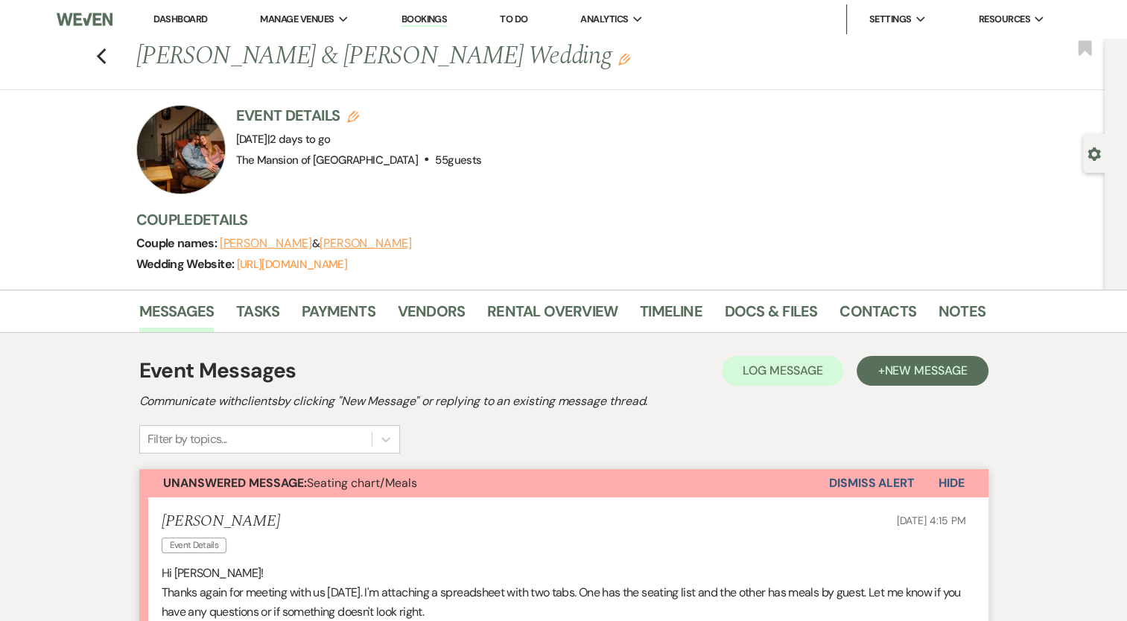
click at [169, 25] on link "Dashboard" at bounding box center [180, 19] width 54 height 13
